Goal: Use online tool/utility: Utilize a website feature to perform a specific function

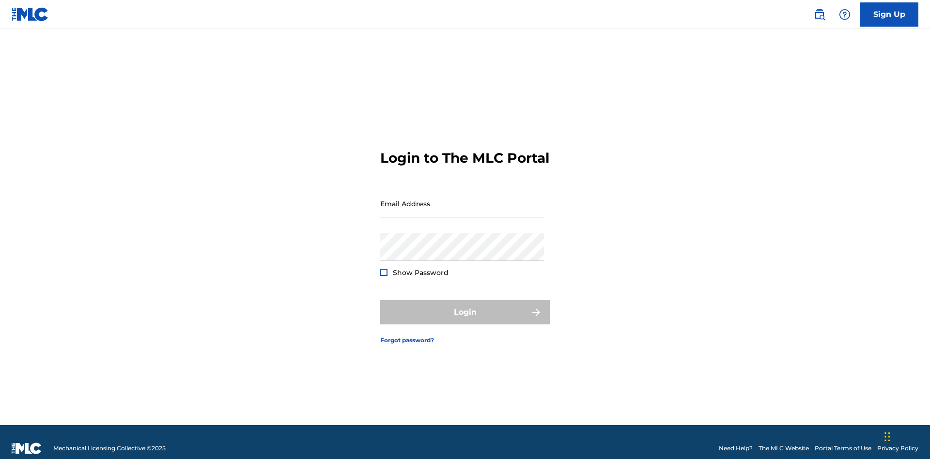
scroll to position [13, 0]
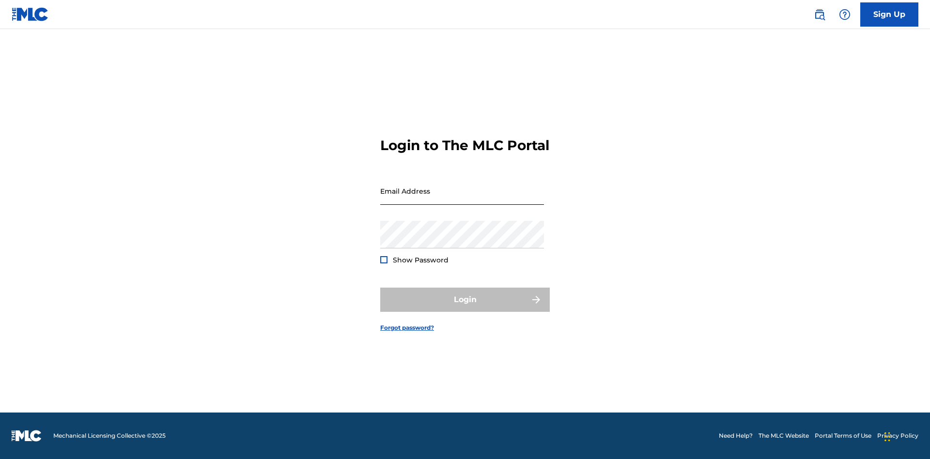
click at [462, 199] on input "Email Address" at bounding box center [462, 191] width 164 height 28
type input "[EMAIL_ADDRESS][DOMAIN_NAME]"
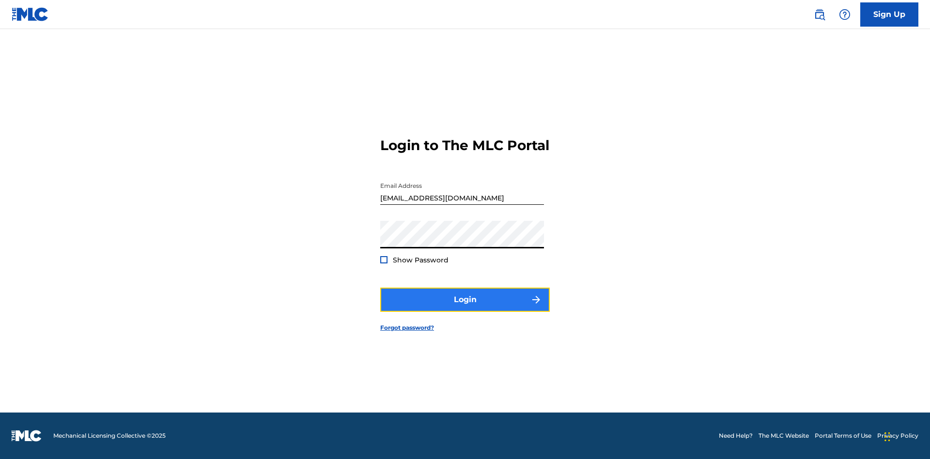
click at [465, 308] on button "Login" at bounding box center [465, 300] width 170 height 24
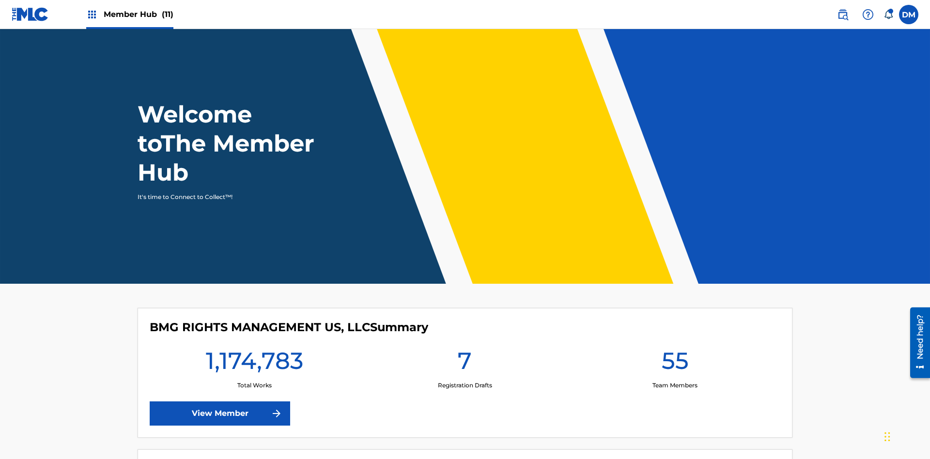
click at [129, 14] on span "Member Hub (11)" at bounding box center [139, 14] width 70 height 11
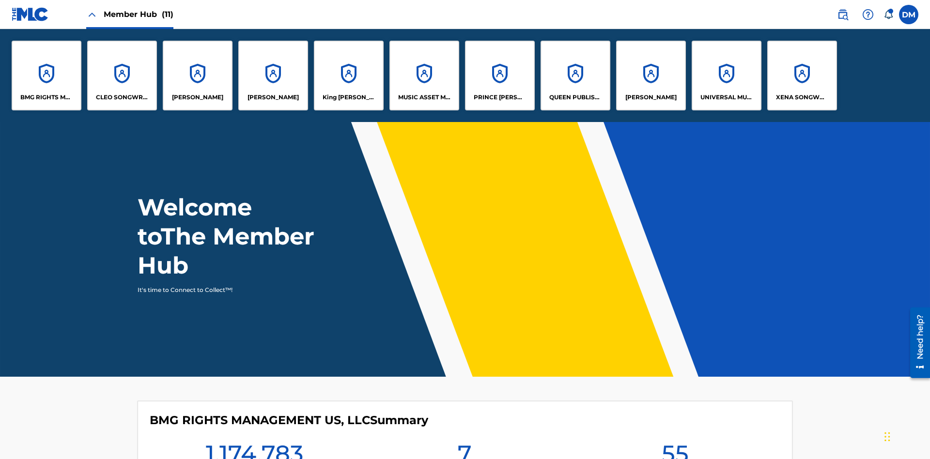
scroll to position [35, 0]
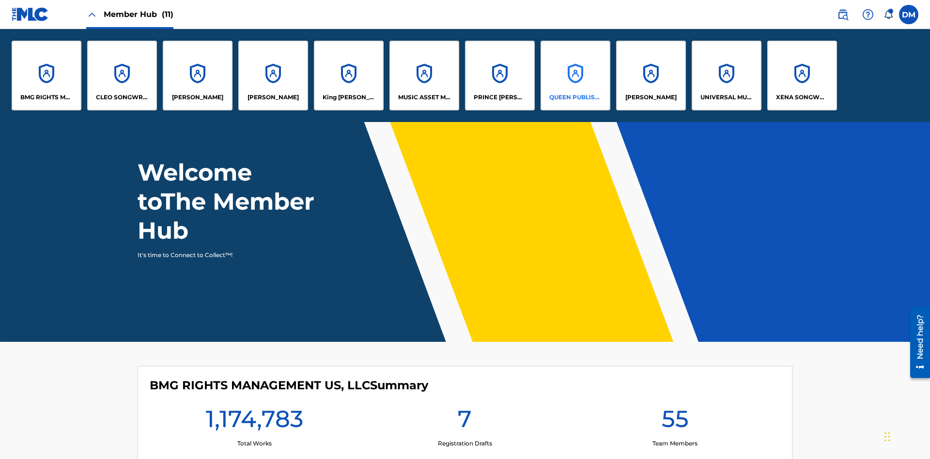
click at [575, 97] on p "QUEEN PUBLISHA" at bounding box center [575, 97] width 53 height 9
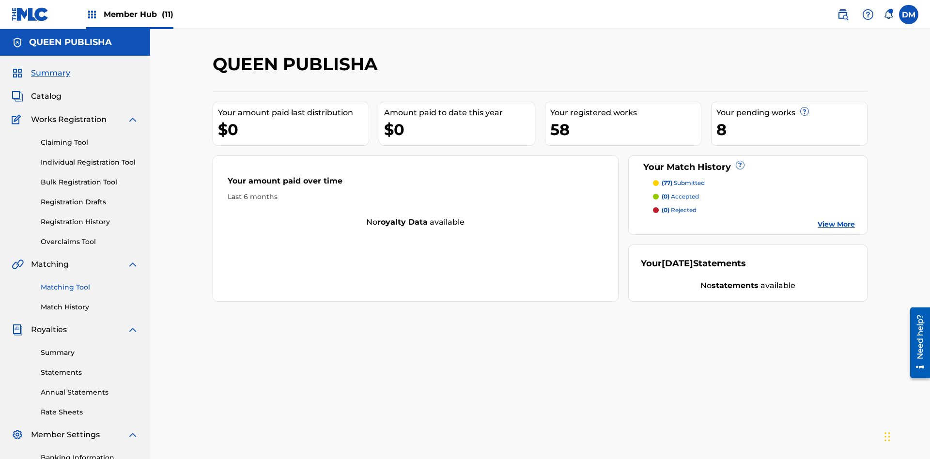
click at [90, 282] on link "Matching Tool" at bounding box center [90, 287] width 98 height 10
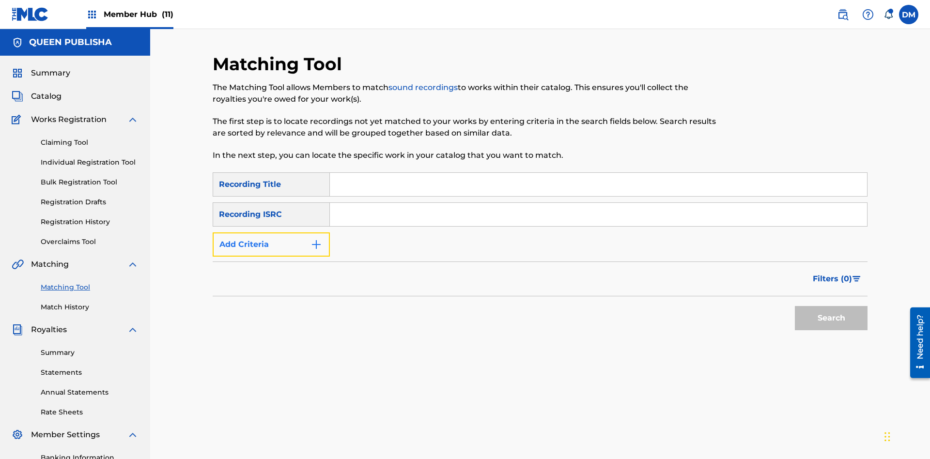
click at [271, 233] on button "Add Criteria" at bounding box center [271, 245] width 117 height 24
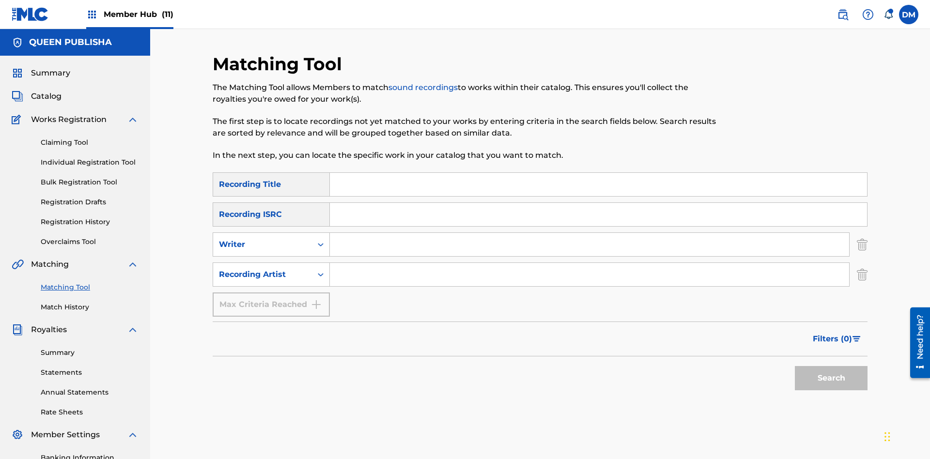
click at [598, 173] on input "Search Form" at bounding box center [598, 184] width 537 height 23
type input "The"
click at [831, 366] on button "Search" at bounding box center [831, 378] width 73 height 24
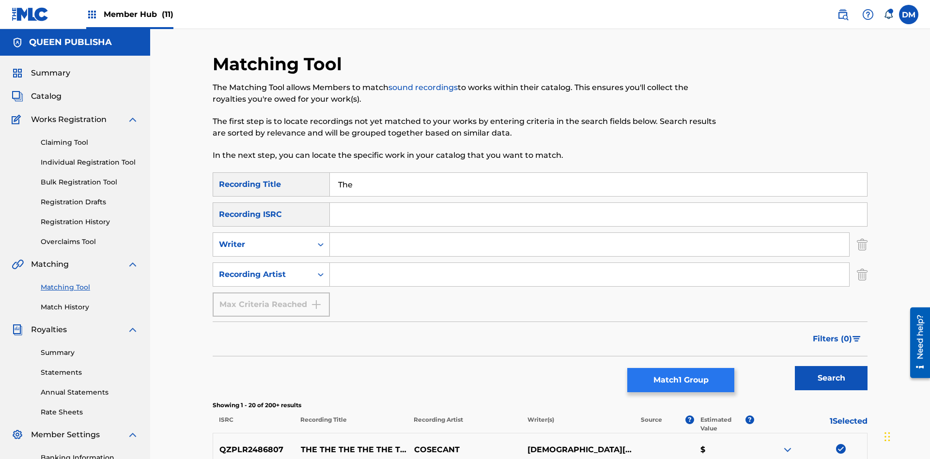
click at [681, 380] on button "Match 1 Group" at bounding box center [680, 380] width 107 height 24
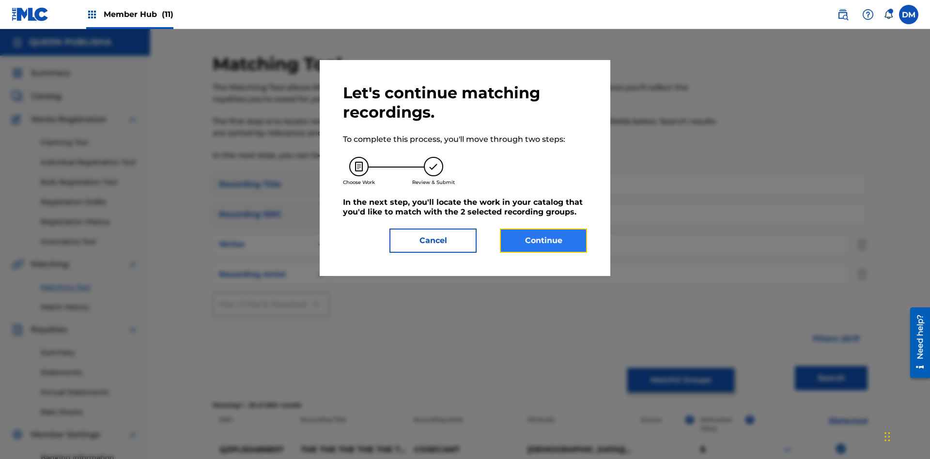
click at [544, 241] on button "Continue" at bounding box center [543, 241] width 87 height 24
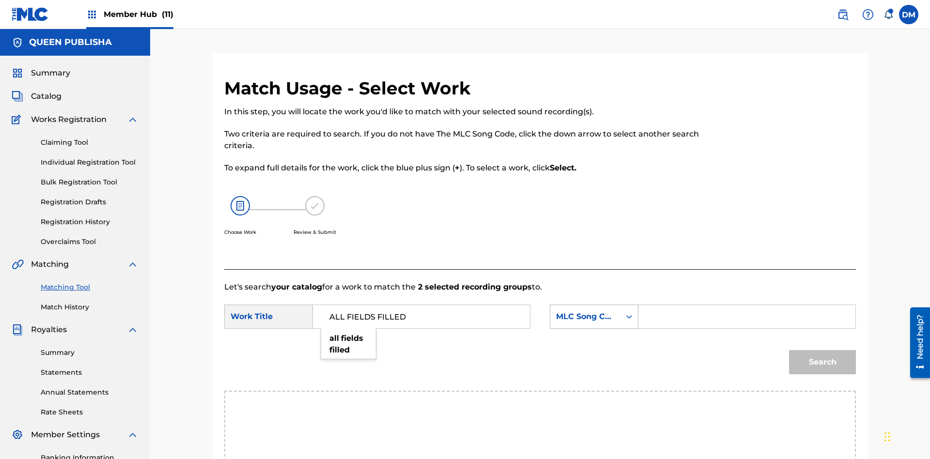
type input "ALL FIELDS FILLED"
click at [594, 311] on div "MLC Song Code" at bounding box center [585, 317] width 59 height 12
click at [594, 353] on div "ISWC" at bounding box center [594, 365] width 88 height 24
